Goal: Navigation & Orientation: Find specific page/section

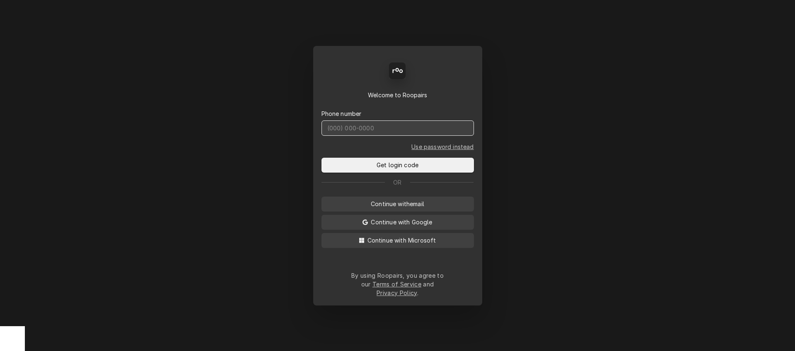
click at [388, 136] on input "Dynamic Content Wrapper" at bounding box center [397, 128] width 152 height 15
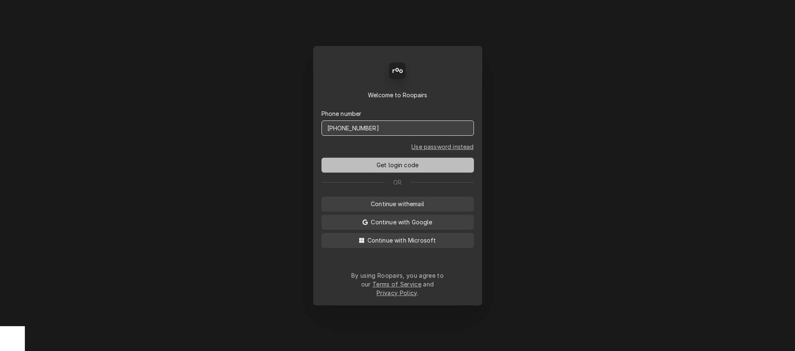
type input "(304) 573-5232"
click at [415, 169] on span "Get login code" at bounding box center [397, 165] width 45 height 9
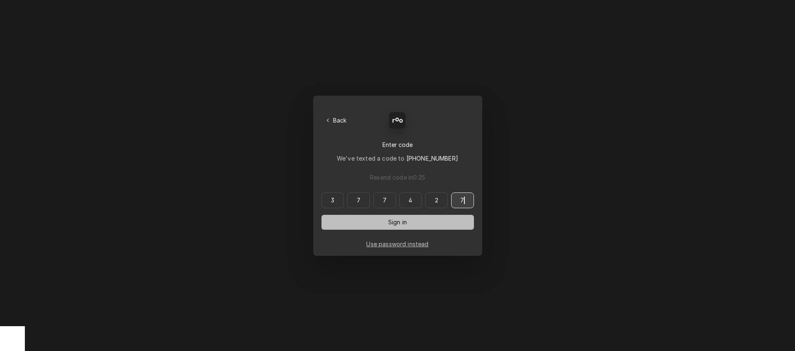
type input "377427"
click at [378, 221] on button "Sign in" at bounding box center [397, 222] width 152 height 15
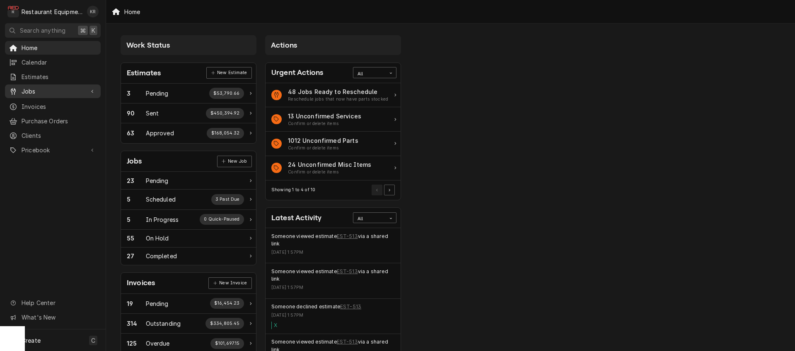
click at [30, 93] on div "Jobs" at bounding box center [53, 91] width 92 height 10
click at [37, 106] on span "Jobs" at bounding box center [59, 105] width 75 height 9
drag, startPoint x: 40, startPoint y: 121, endPoint x: 45, endPoint y: 119, distance: 4.8
click at [41, 120] on span "Purchase Orders" at bounding box center [59, 121] width 75 height 9
click at [57, 150] on div "Pricebook" at bounding box center [53, 150] width 92 height 10
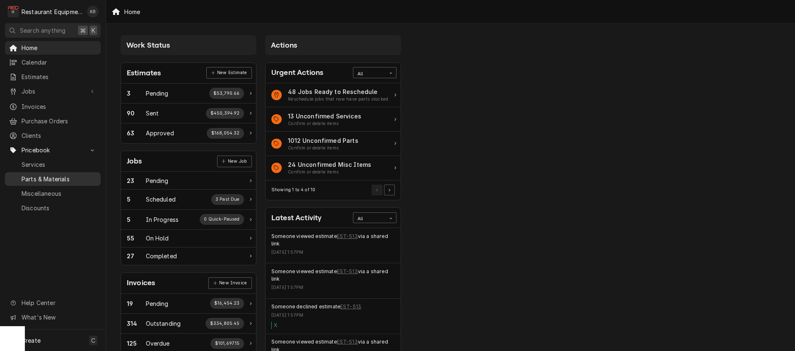
drag, startPoint x: 58, startPoint y: 173, endPoint x: 69, endPoint y: 169, distance: 11.4
click at [58, 175] on span "Parts & Materials" at bounding box center [59, 179] width 75 height 9
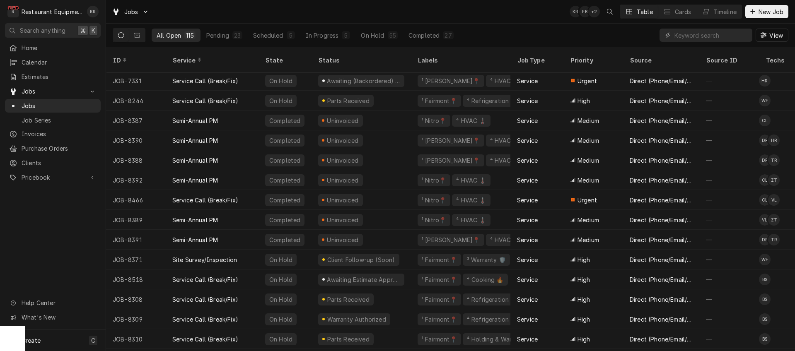
scroll to position [0, 0]
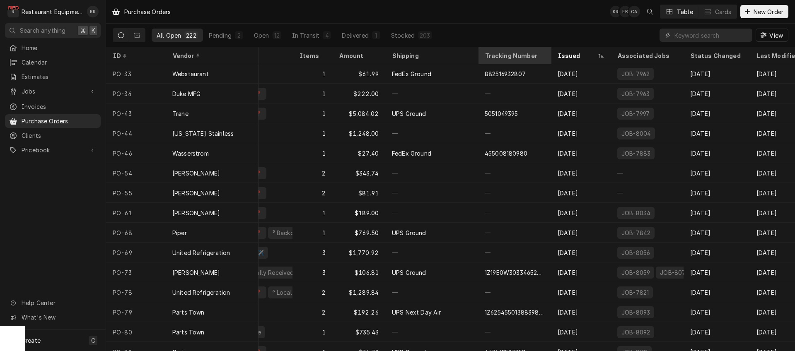
scroll to position [0, 199]
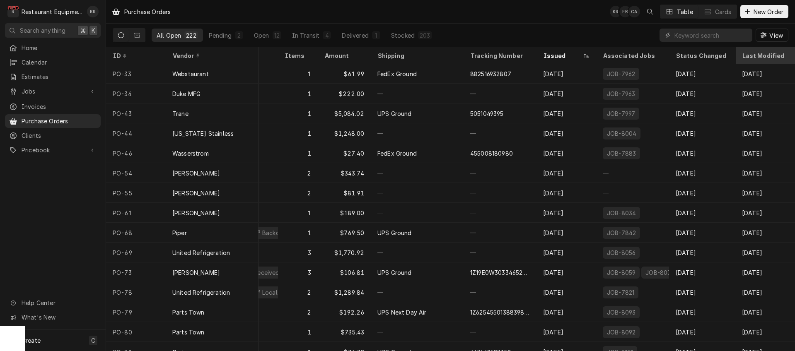
click at [745, 59] on div "Last Modified" at bounding box center [765, 56] width 56 height 14
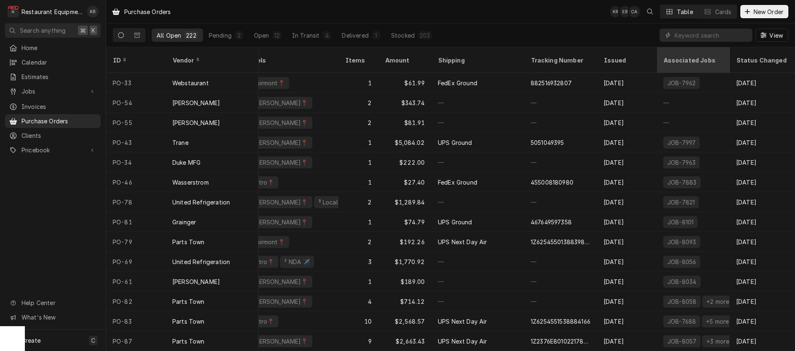
scroll to position [0, 199]
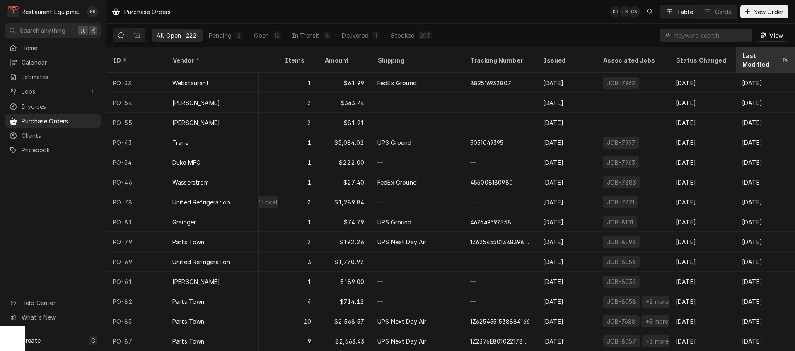
click at [748, 57] on div "Last Modified" at bounding box center [761, 59] width 38 height 17
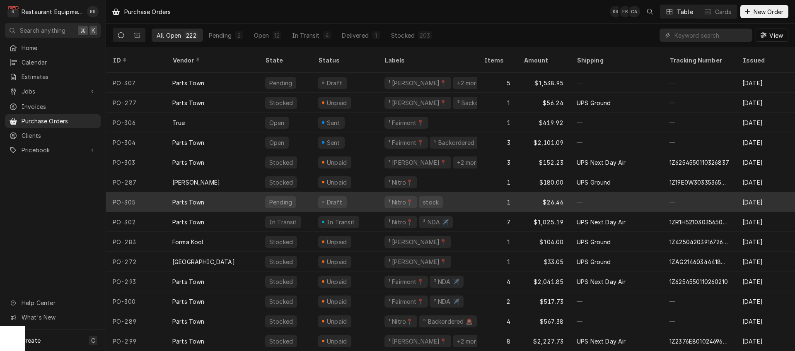
click at [375, 192] on div "Draft" at bounding box center [345, 202] width 66 height 20
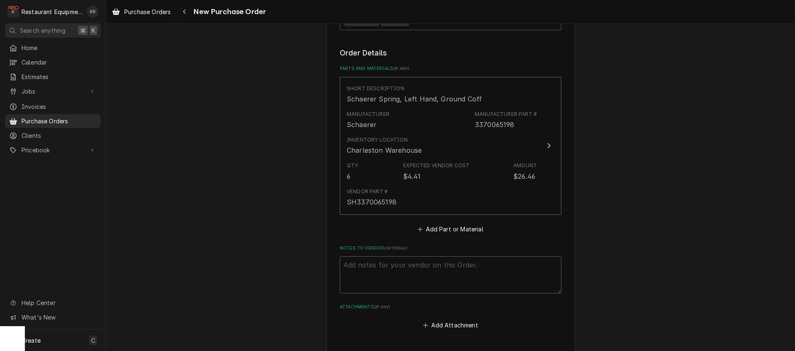
scroll to position [303, 0]
click at [186, 12] on icon "Navigate back" at bounding box center [185, 12] width 4 height 6
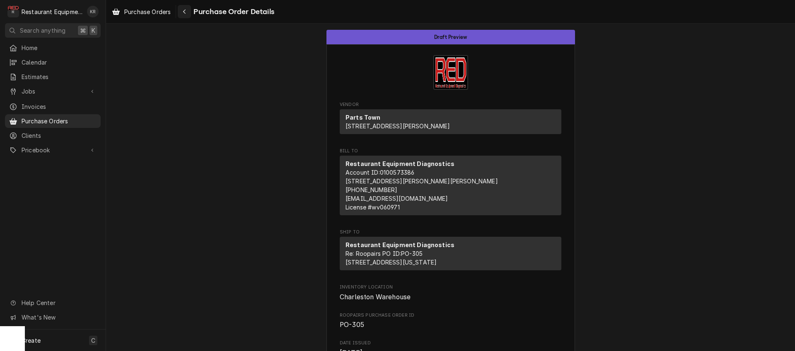
click at [184, 12] on icon "Navigate back" at bounding box center [185, 12] width 4 height 6
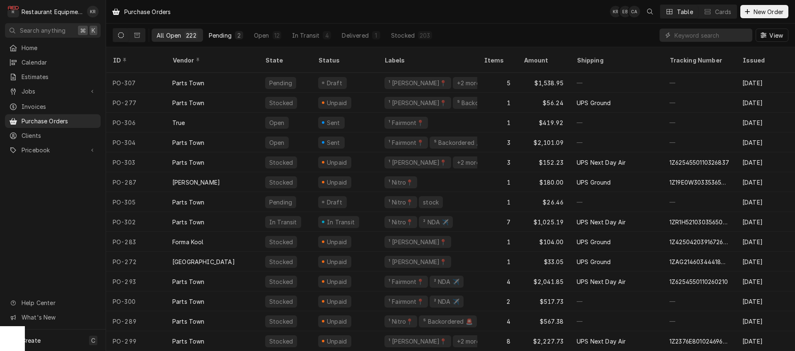
click at [223, 36] on div "Pending" at bounding box center [220, 35] width 23 height 9
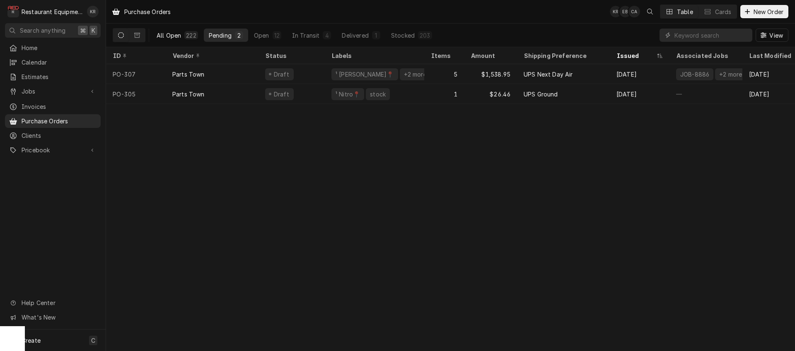
click at [160, 36] on div "All Open" at bounding box center [169, 35] width 24 height 9
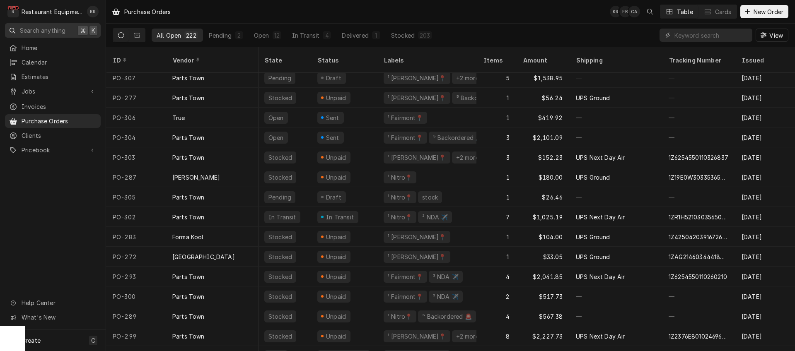
scroll to position [0, 1]
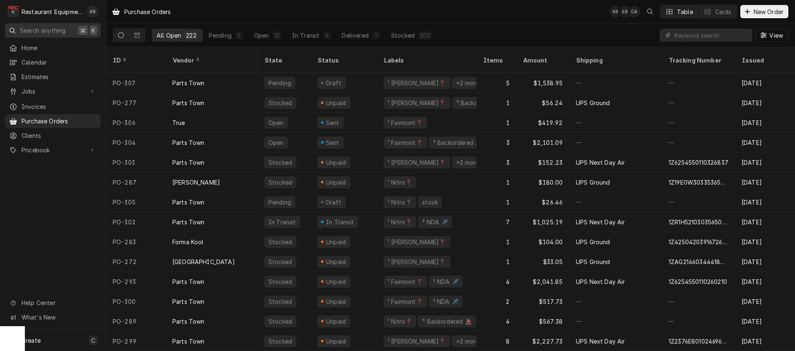
click at [187, 198] on div "Parts Town" at bounding box center [188, 202] width 32 height 9
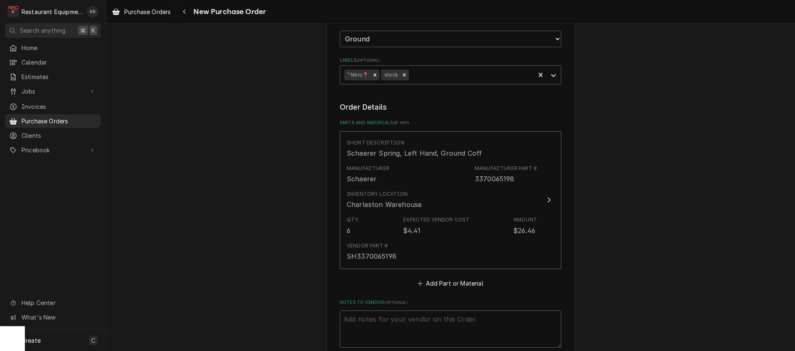
scroll to position [261, 0]
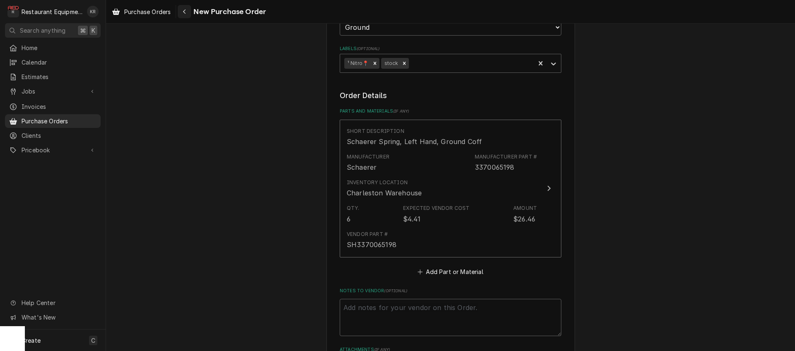
click at [185, 9] on icon "Navigate back" at bounding box center [185, 12] width 4 height 6
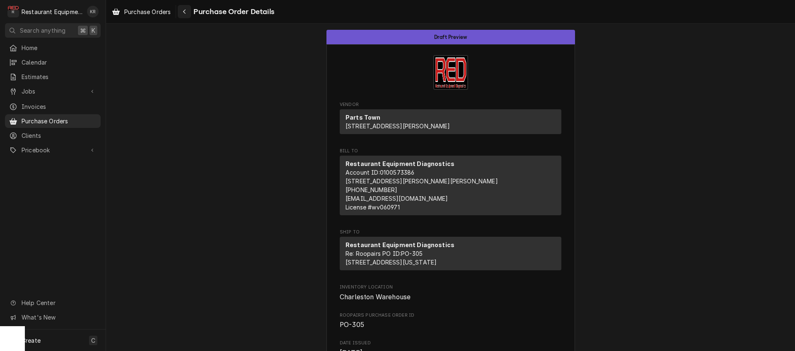
click at [184, 8] on div "Navigate back" at bounding box center [184, 11] width 8 height 8
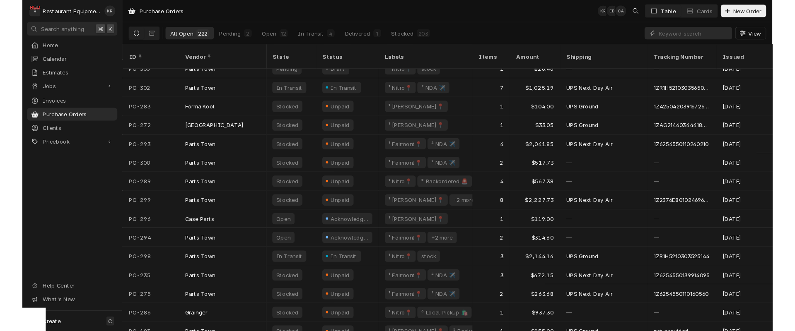
scroll to position [137, 0]
